Goal: Task Accomplishment & Management: Complete application form

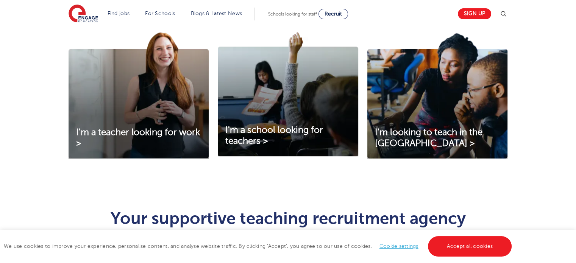
scroll to position [265, 0]
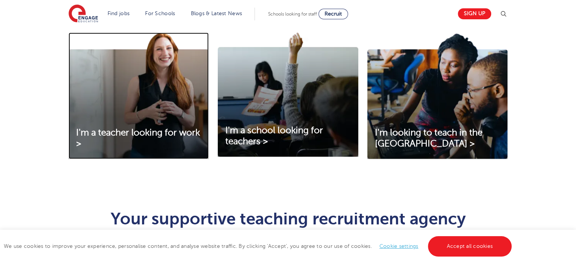
click at [147, 125] on img at bounding box center [139, 96] width 140 height 127
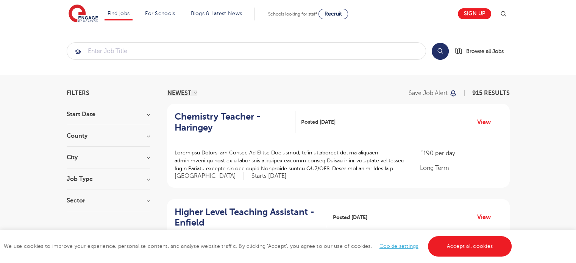
click at [474, 7] on div "Sign up" at bounding box center [480, 13] width 55 height 15
click at [476, 9] on link "Sign up" at bounding box center [474, 13] width 33 height 11
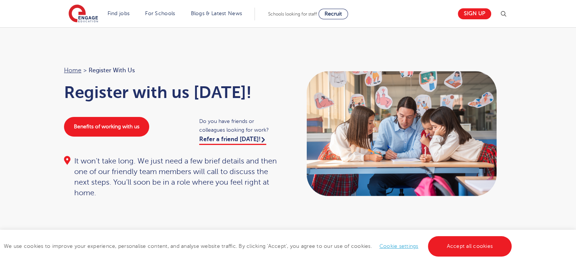
scroll to position [38, 0]
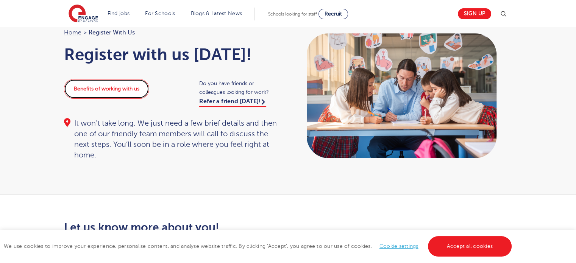
click at [126, 95] on link "Benefits of working with us" at bounding box center [106, 89] width 85 height 20
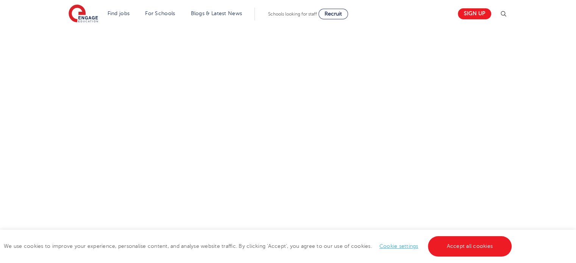
scroll to position [455, 0]
click at [437, 159] on div "Let us know more about you!" at bounding box center [288, 40] width 460 height 471
